Goal: Check status: Check status

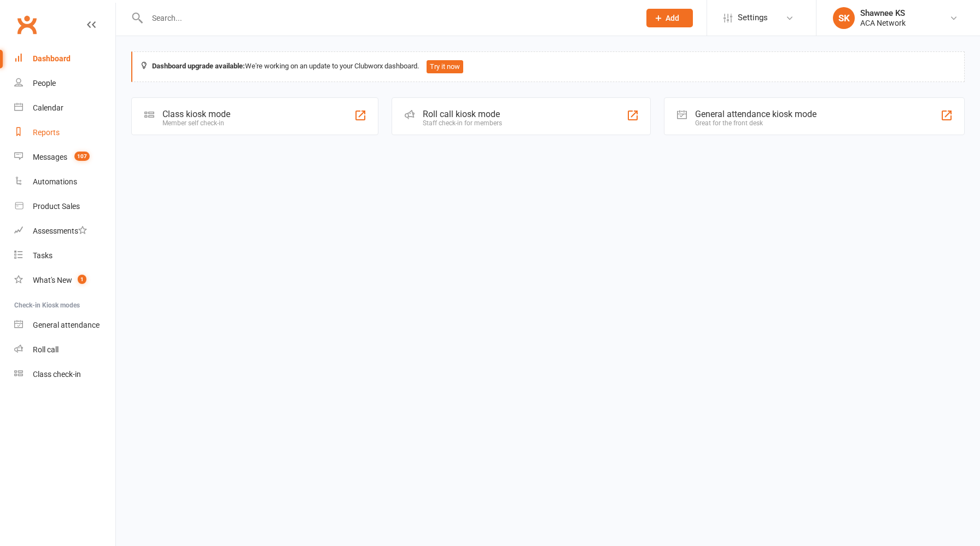
click at [53, 134] on div "Reports" at bounding box center [46, 132] width 27 height 9
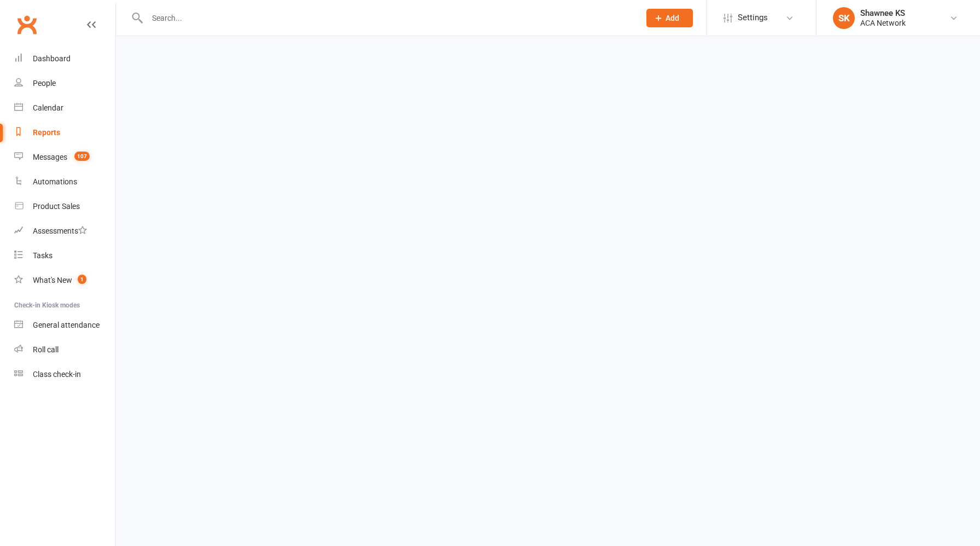
click at [53, 134] on div "Reports" at bounding box center [46, 132] width 27 height 9
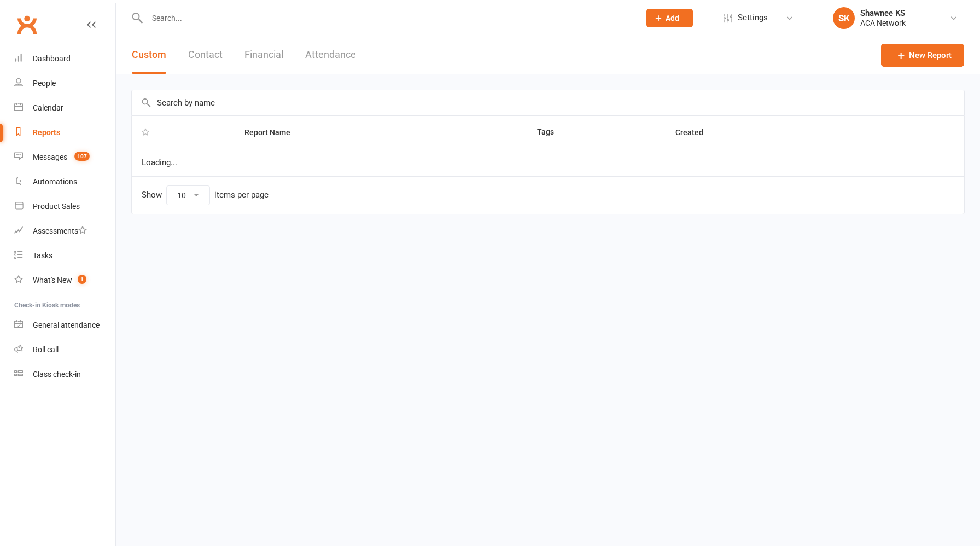
select select "100"
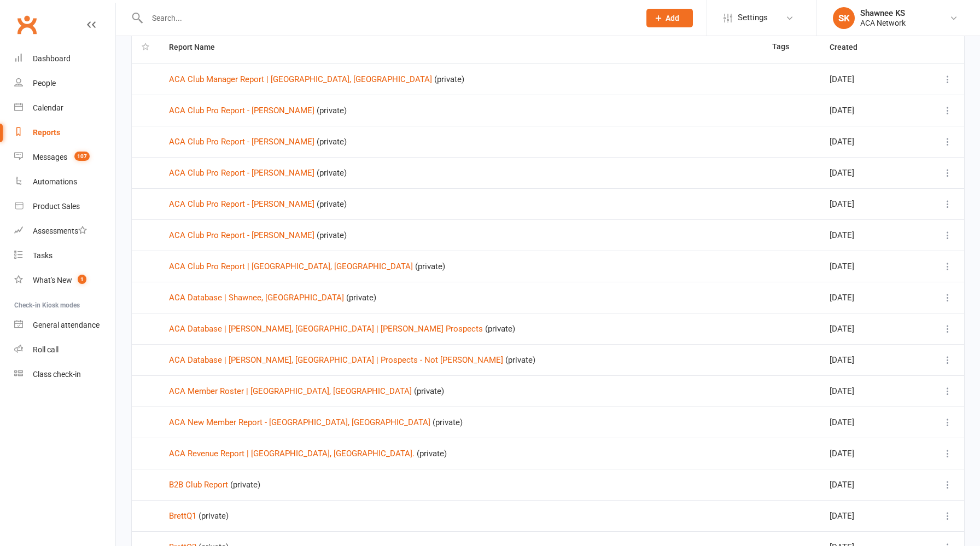
scroll to position [106, 0]
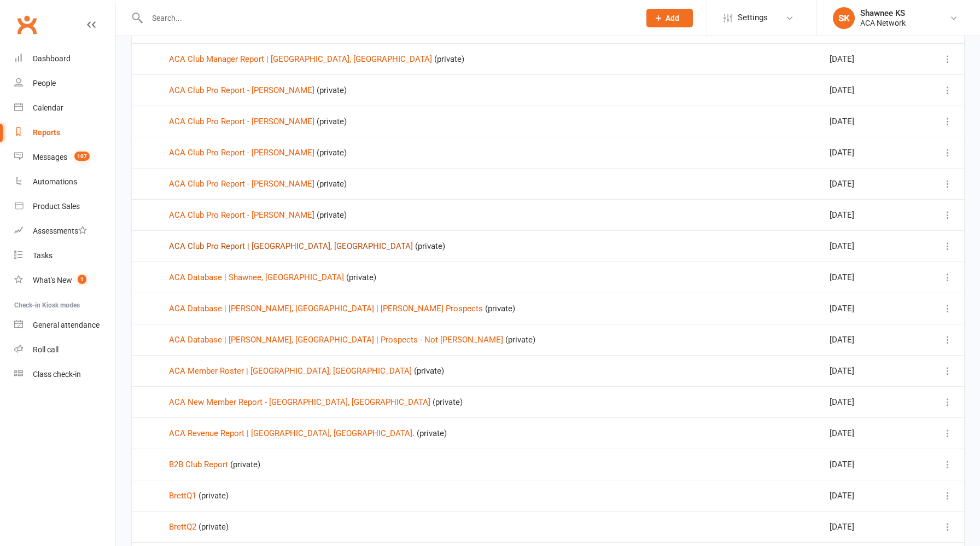
click at [277, 249] on link "ACA Club Pro Report | [GEOGRAPHIC_DATA], [GEOGRAPHIC_DATA]" at bounding box center [291, 246] width 244 height 10
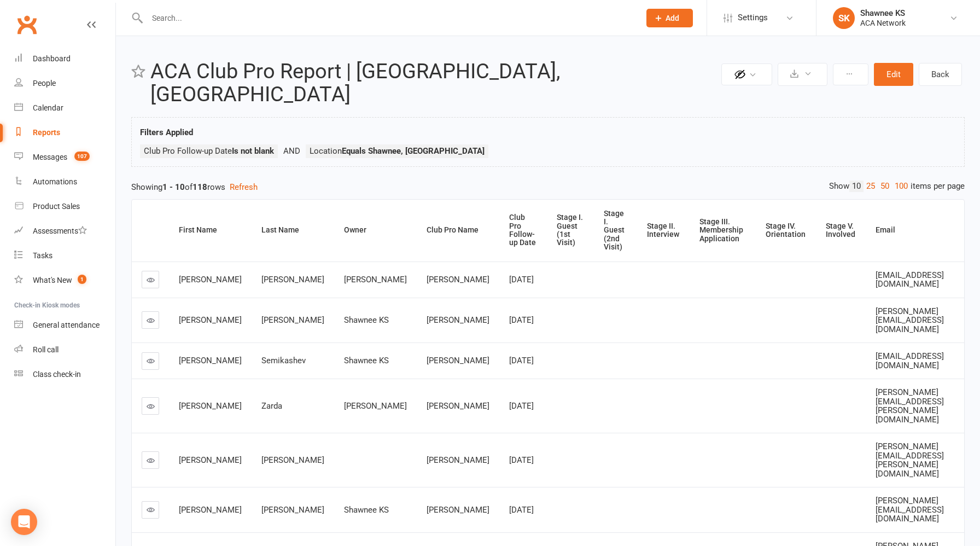
click at [149, 276] on icon at bounding box center [151, 280] width 8 height 8
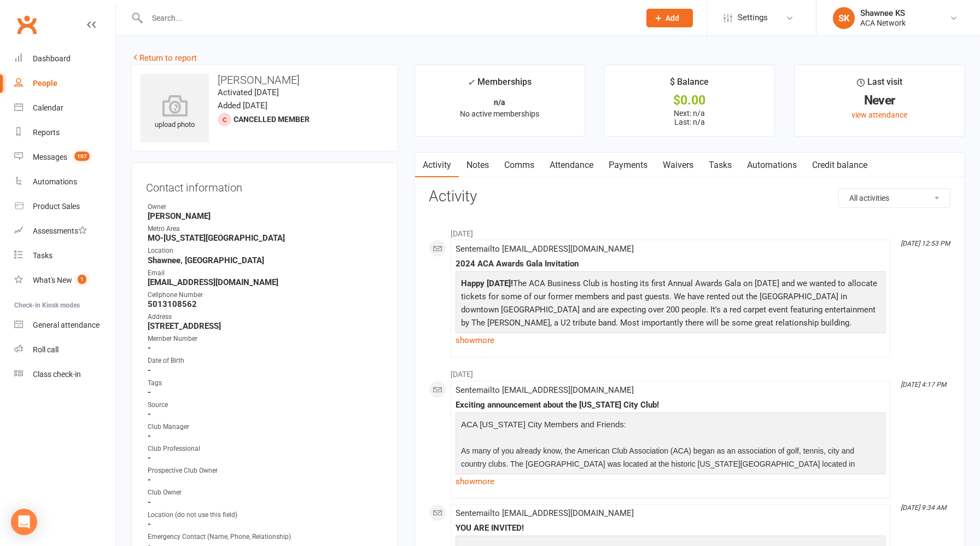
click at [482, 162] on link "Notes" at bounding box center [478, 165] width 38 height 25
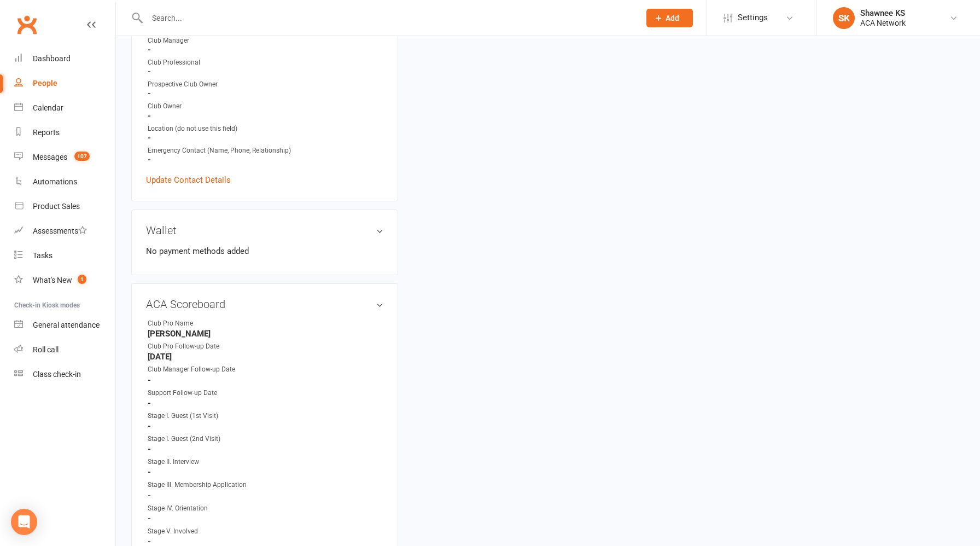
scroll to position [397, 0]
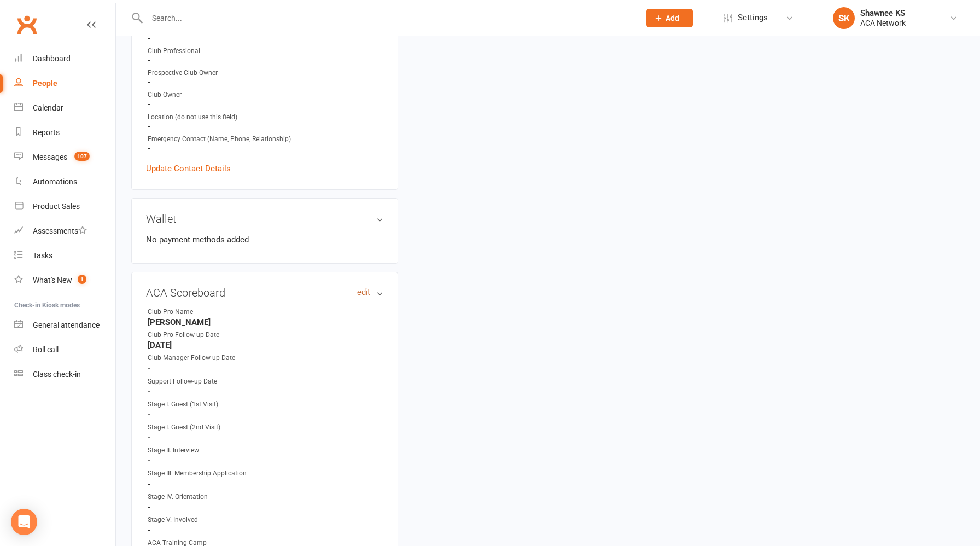
click at [365, 292] on link "edit" at bounding box center [363, 292] width 13 height 9
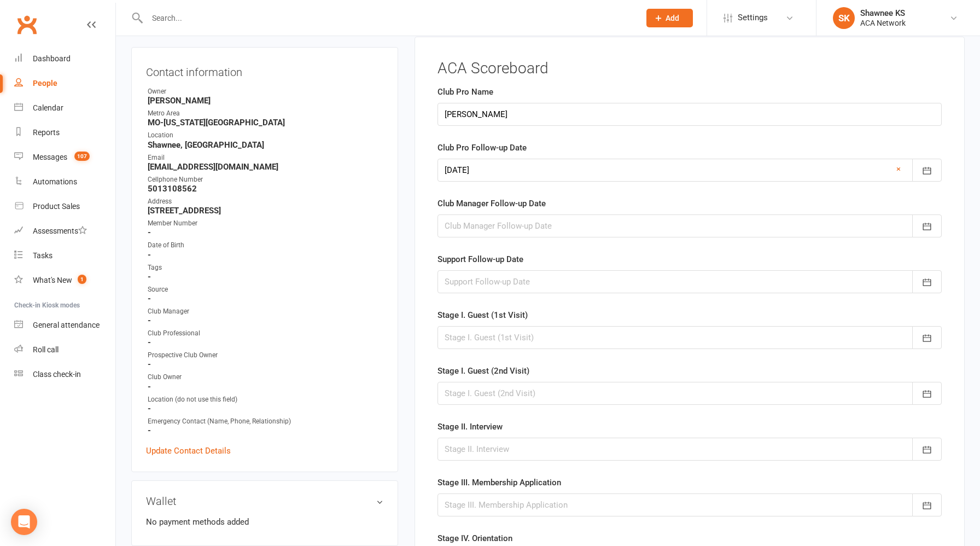
scroll to position [97, 0]
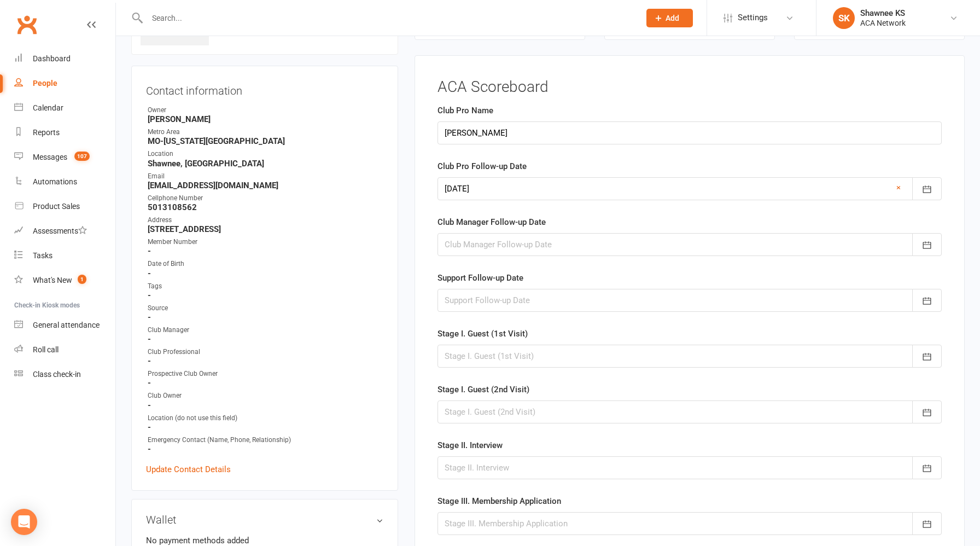
click at [500, 190] on div at bounding box center [689, 188] width 504 height 23
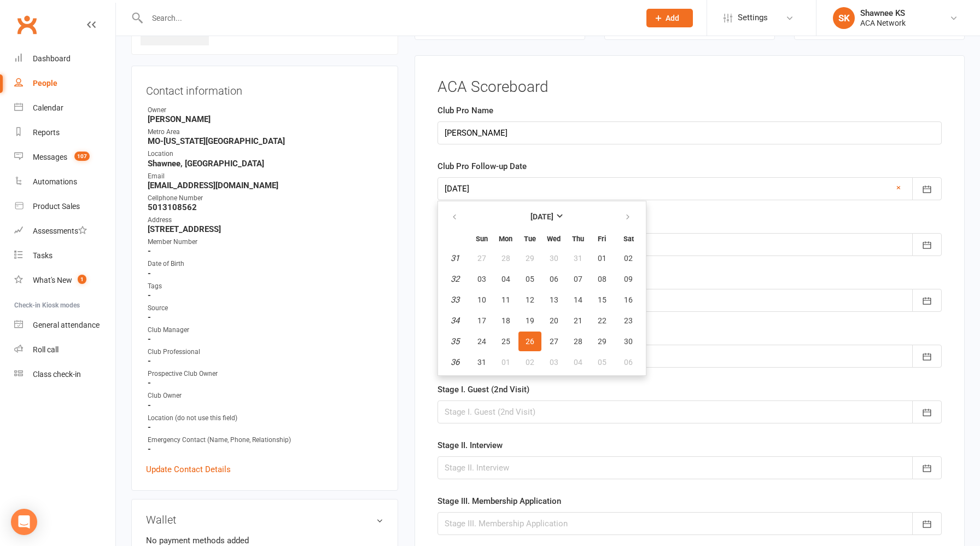
click at [500, 189] on div at bounding box center [689, 188] width 504 height 23
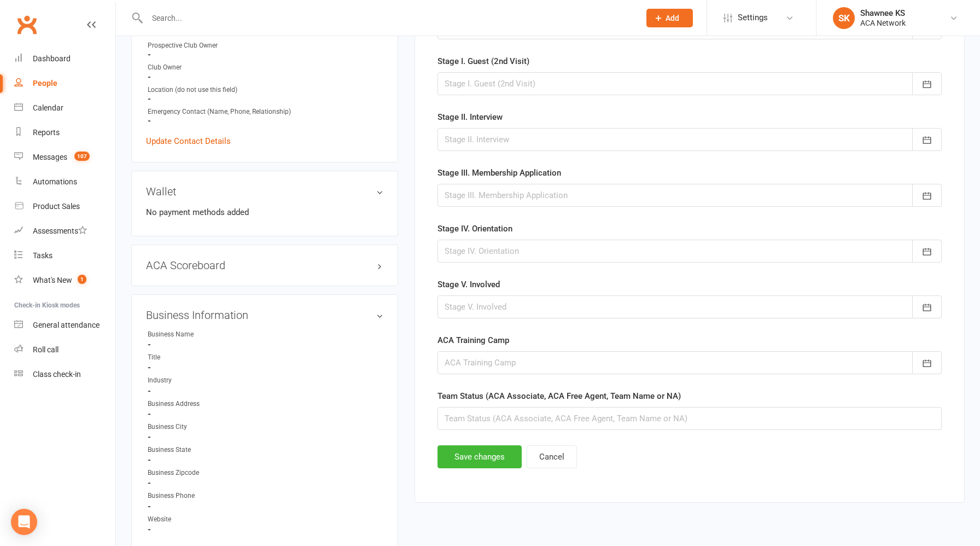
scroll to position [471, 0]
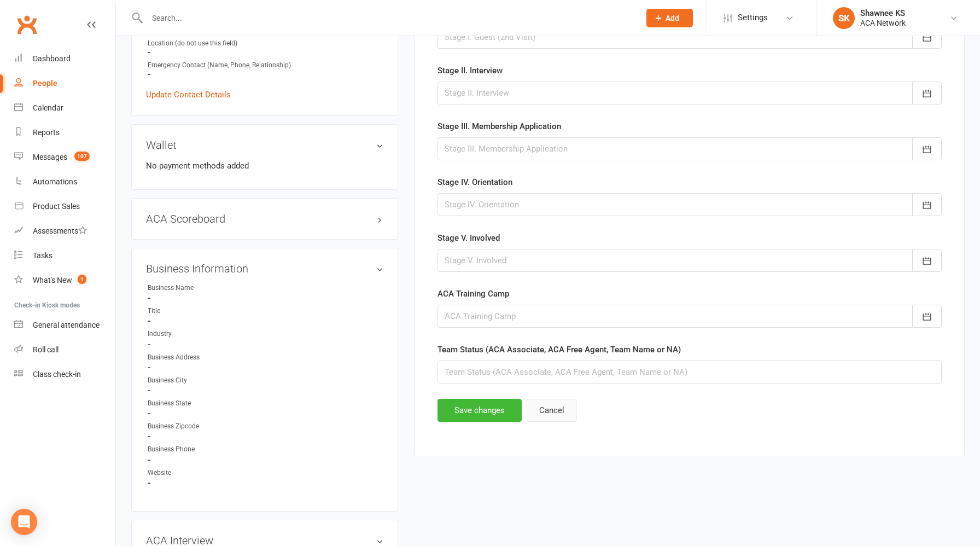
click at [547, 413] on button "Cancel" at bounding box center [551, 410] width 50 height 23
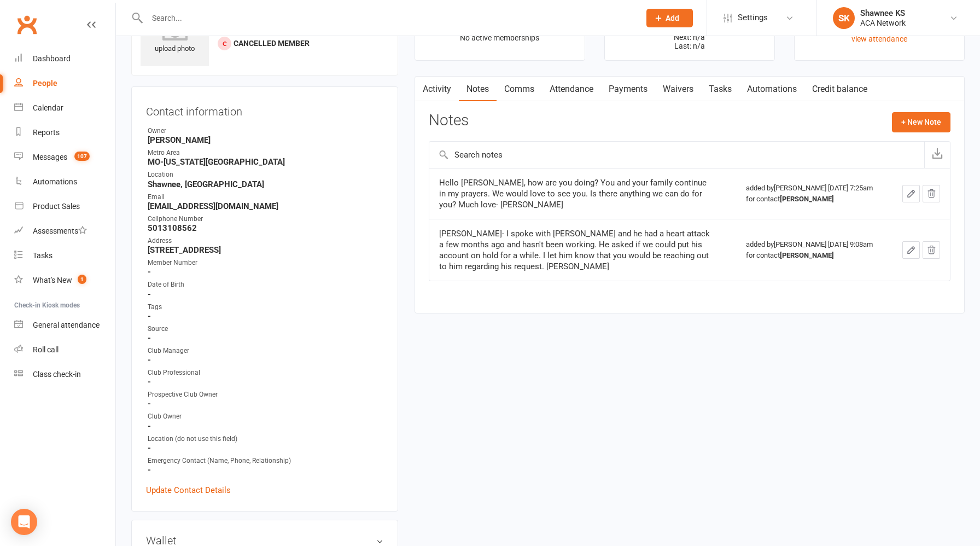
scroll to position [0, 0]
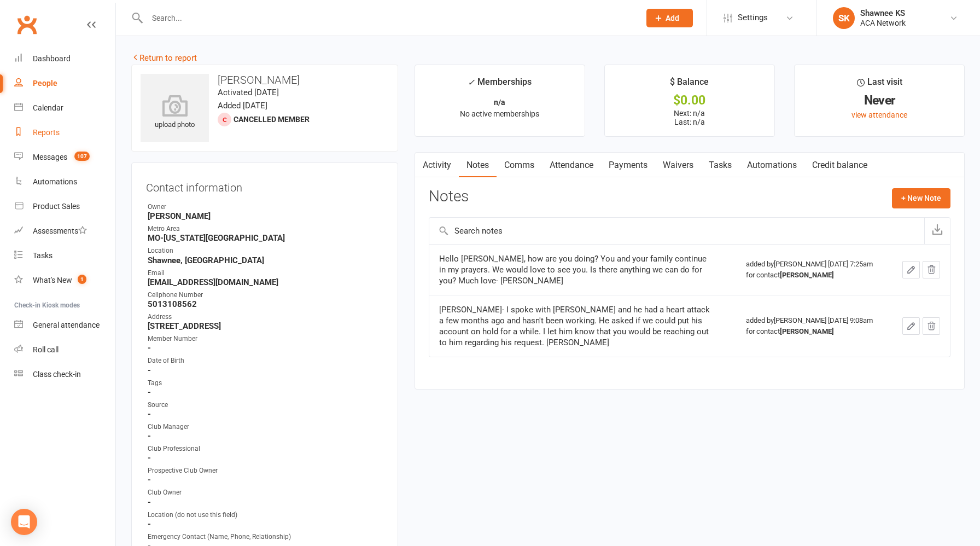
click at [46, 133] on div "Reports" at bounding box center [46, 132] width 27 height 9
select select "100"
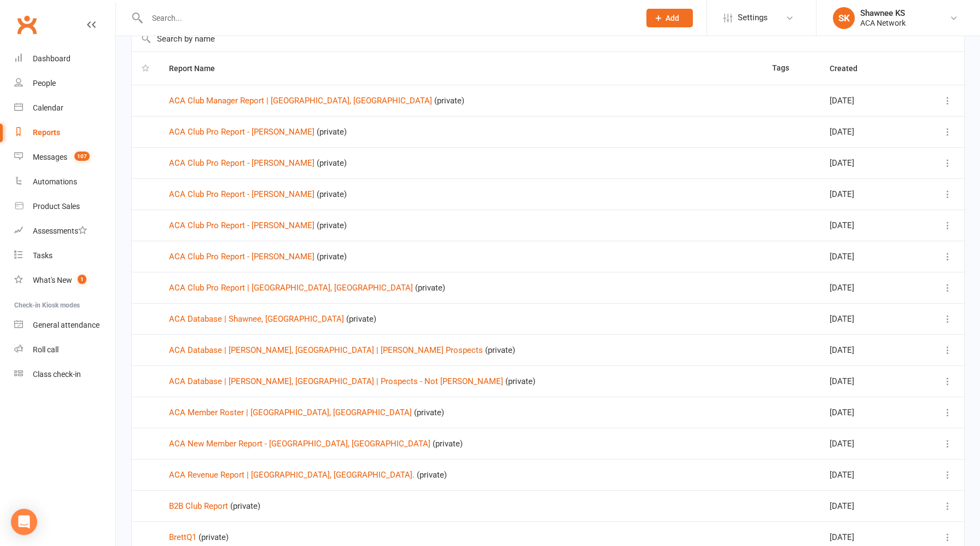
scroll to position [81, 0]
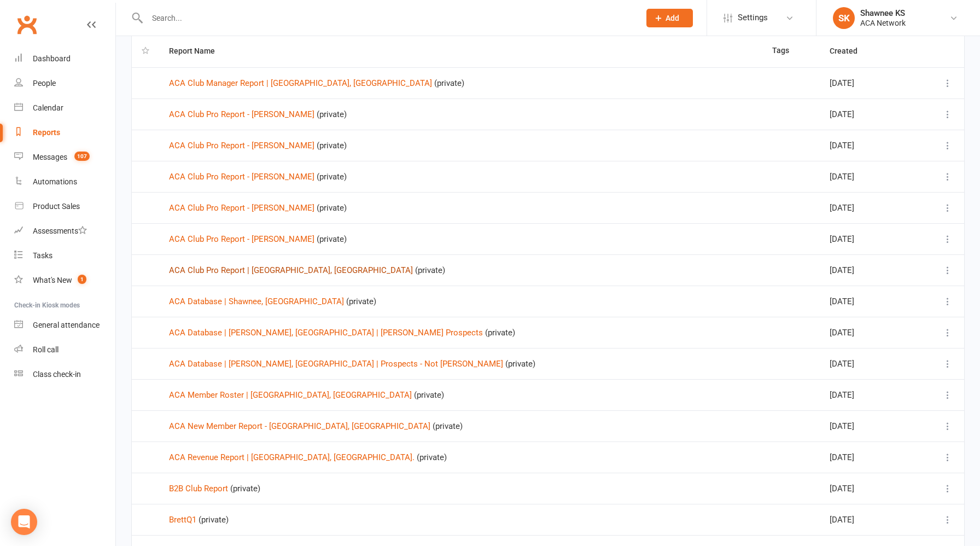
click at [251, 270] on link "ACA Club Pro Report | [GEOGRAPHIC_DATA], [GEOGRAPHIC_DATA]" at bounding box center [291, 270] width 244 height 10
